Goal: Transaction & Acquisition: Obtain resource

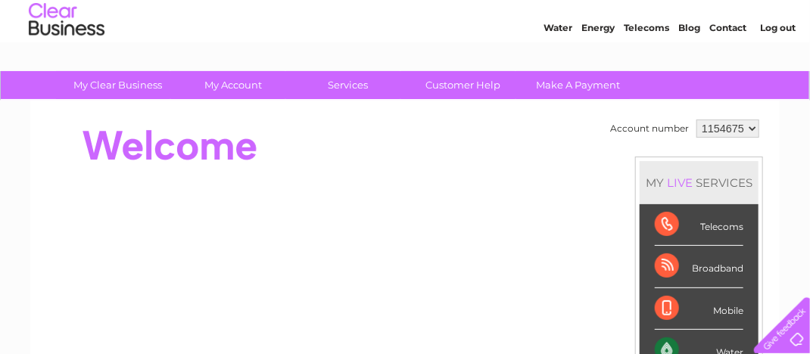
scroll to position [36, 0]
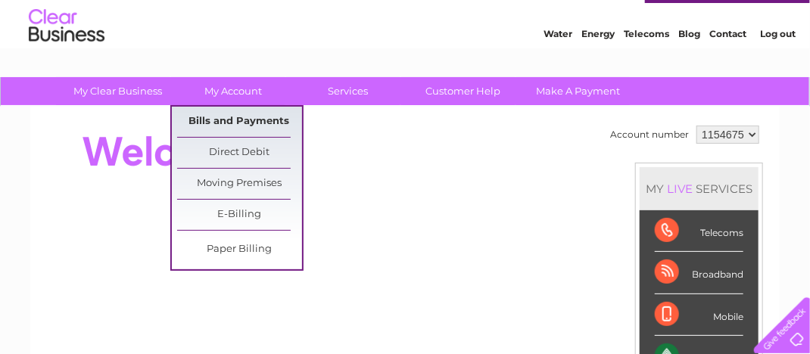
click at [237, 126] on link "Bills and Payments" at bounding box center [239, 122] width 125 height 30
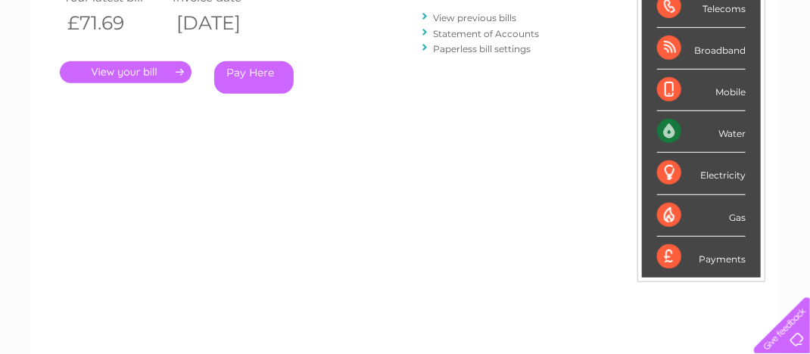
scroll to position [260, 0]
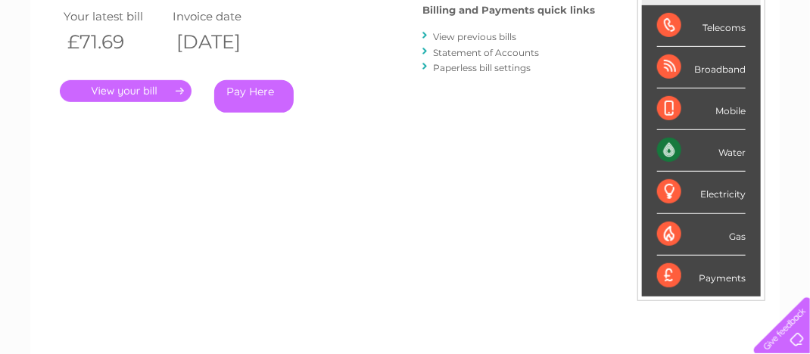
click at [456, 37] on link "View previous bills" at bounding box center [474, 36] width 83 height 11
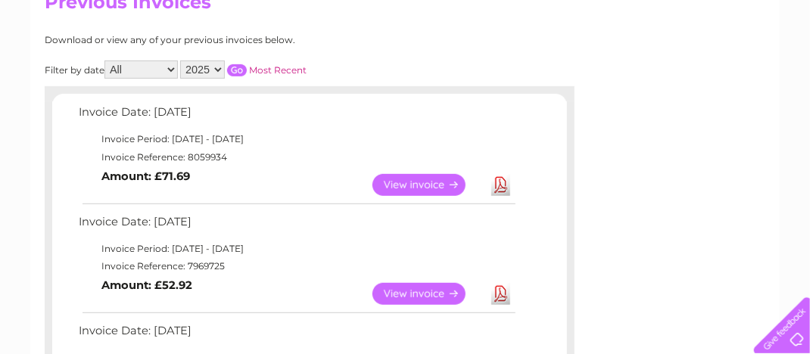
scroll to position [212, 0]
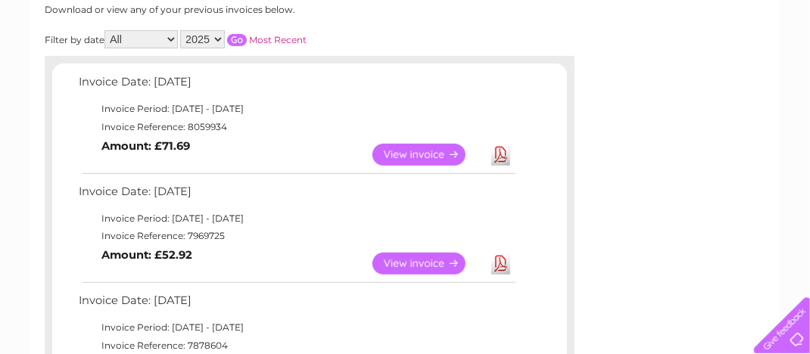
click at [415, 263] on link "View" at bounding box center [428, 264] width 111 height 22
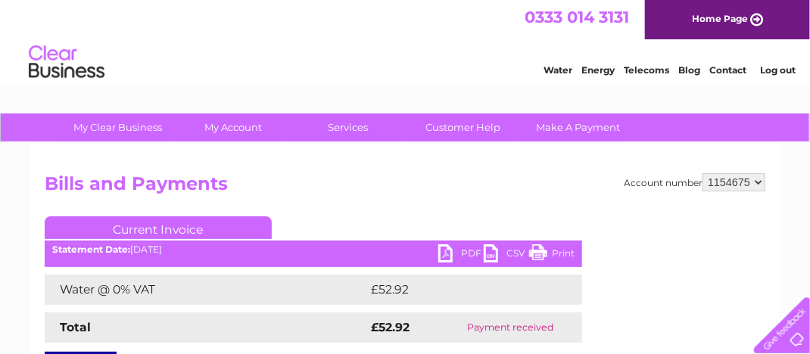
click at [466, 253] on link "PDF" at bounding box center [460, 256] width 45 height 22
click at [781, 70] on link "Log out" at bounding box center [778, 69] width 36 height 11
